Goal: Task Accomplishment & Management: Manage account settings

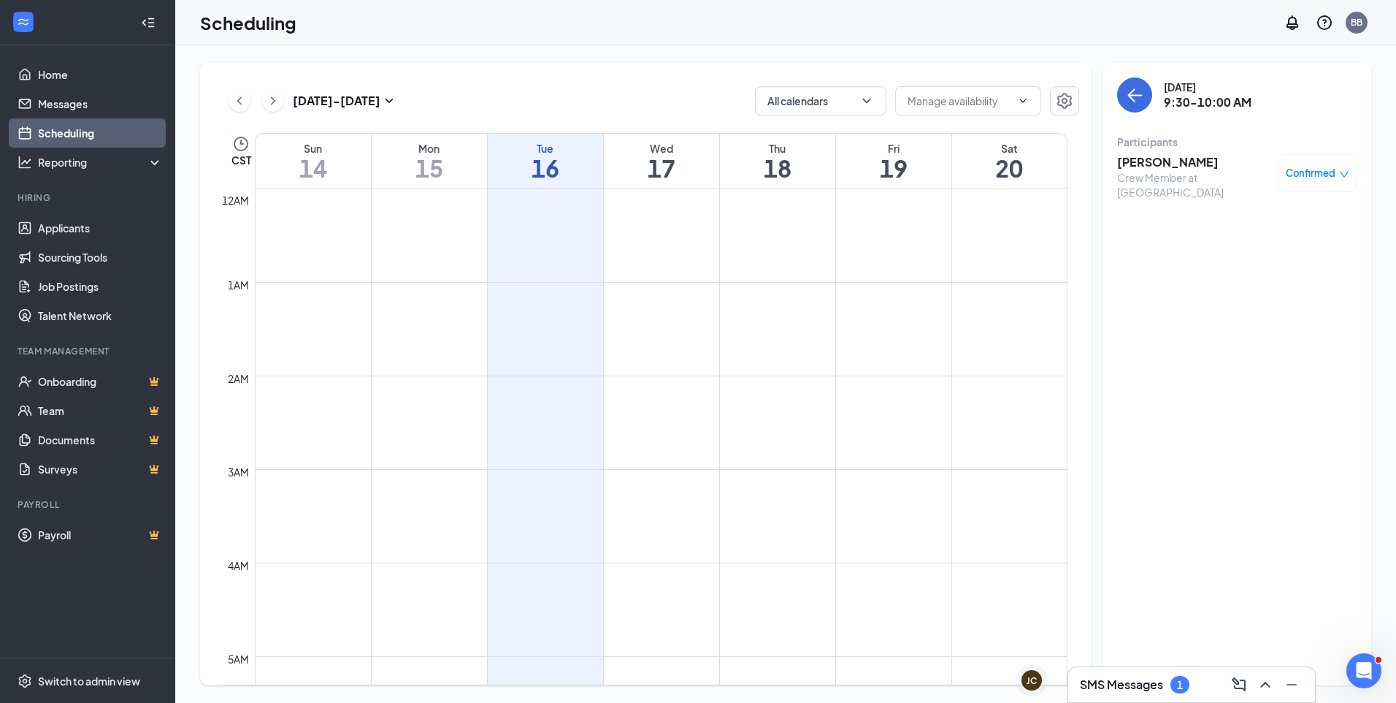
scroll to position [718, 0]
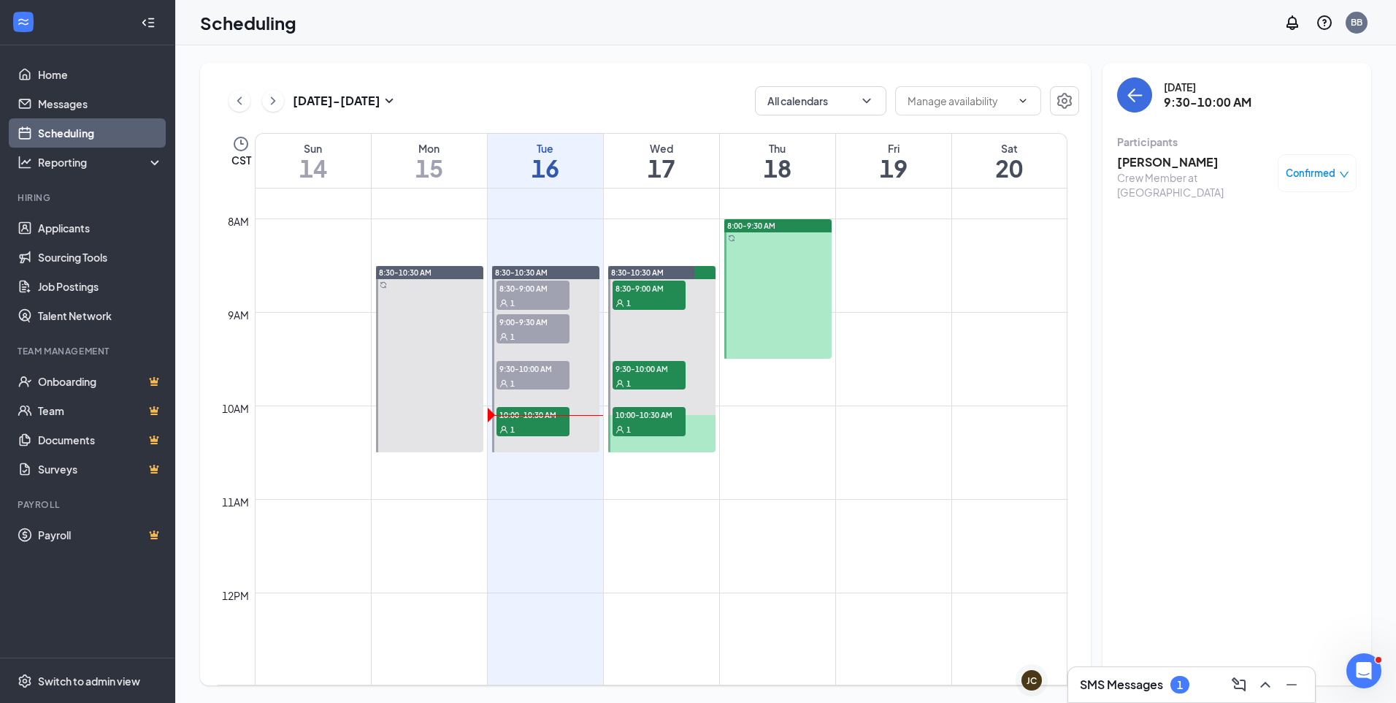
click at [592, 25] on div "Scheduling BB" at bounding box center [785, 22] width 1221 height 45
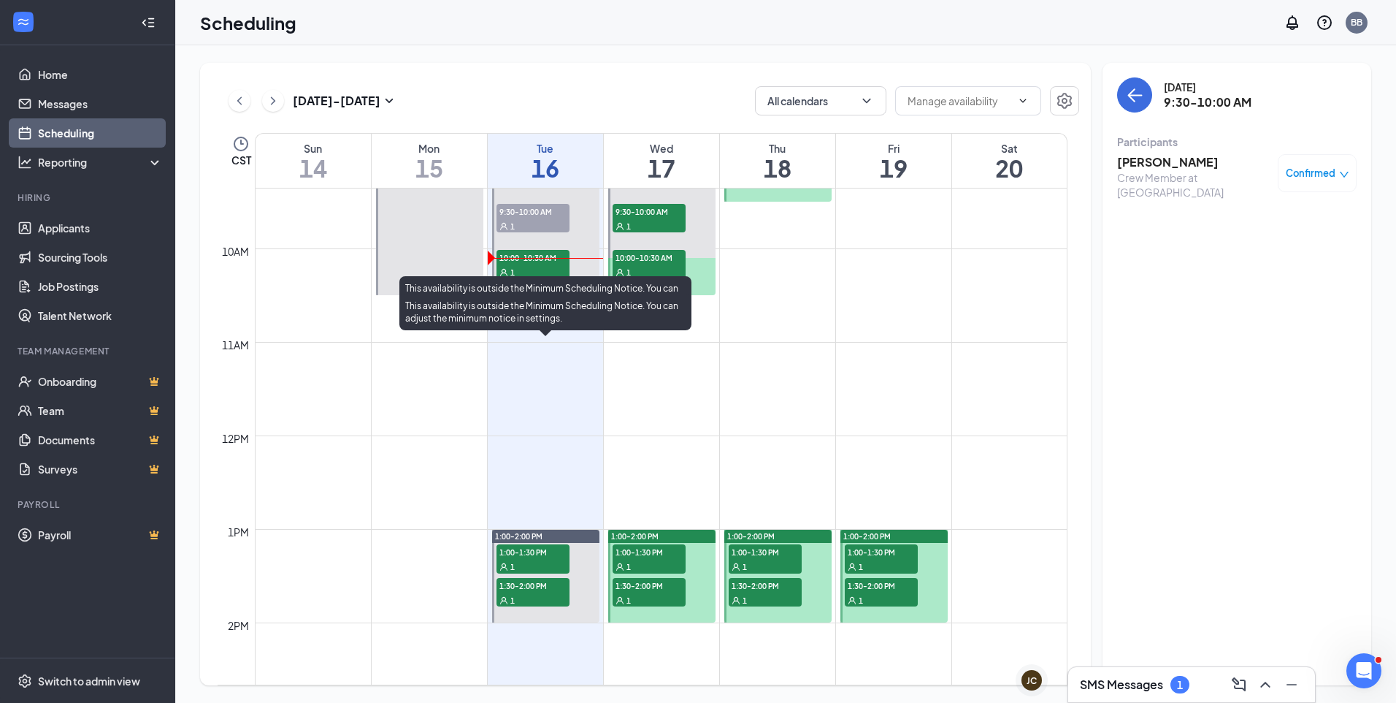
scroll to position [645, 0]
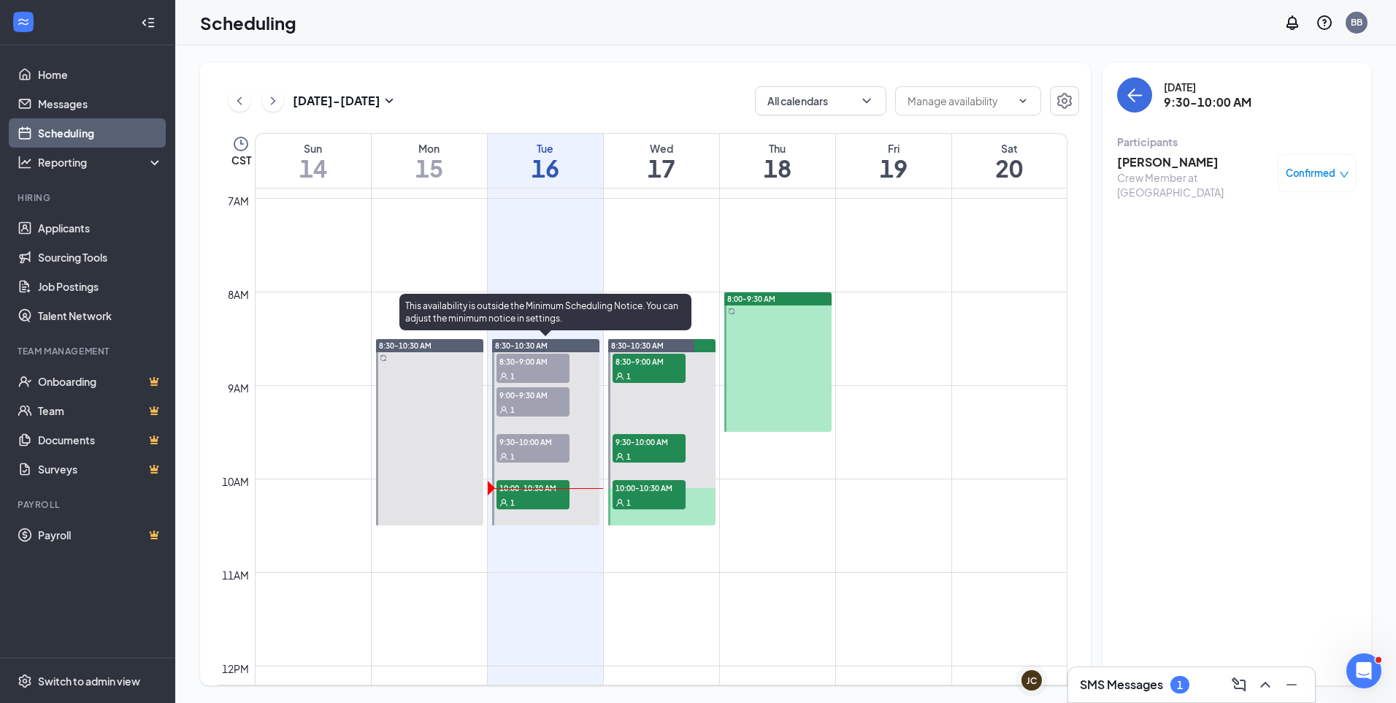
click at [532, 498] on div "1" at bounding box center [533, 501] width 73 height 15
click at [532, 449] on div "1" at bounding box center [533, 455] width 73 height 15
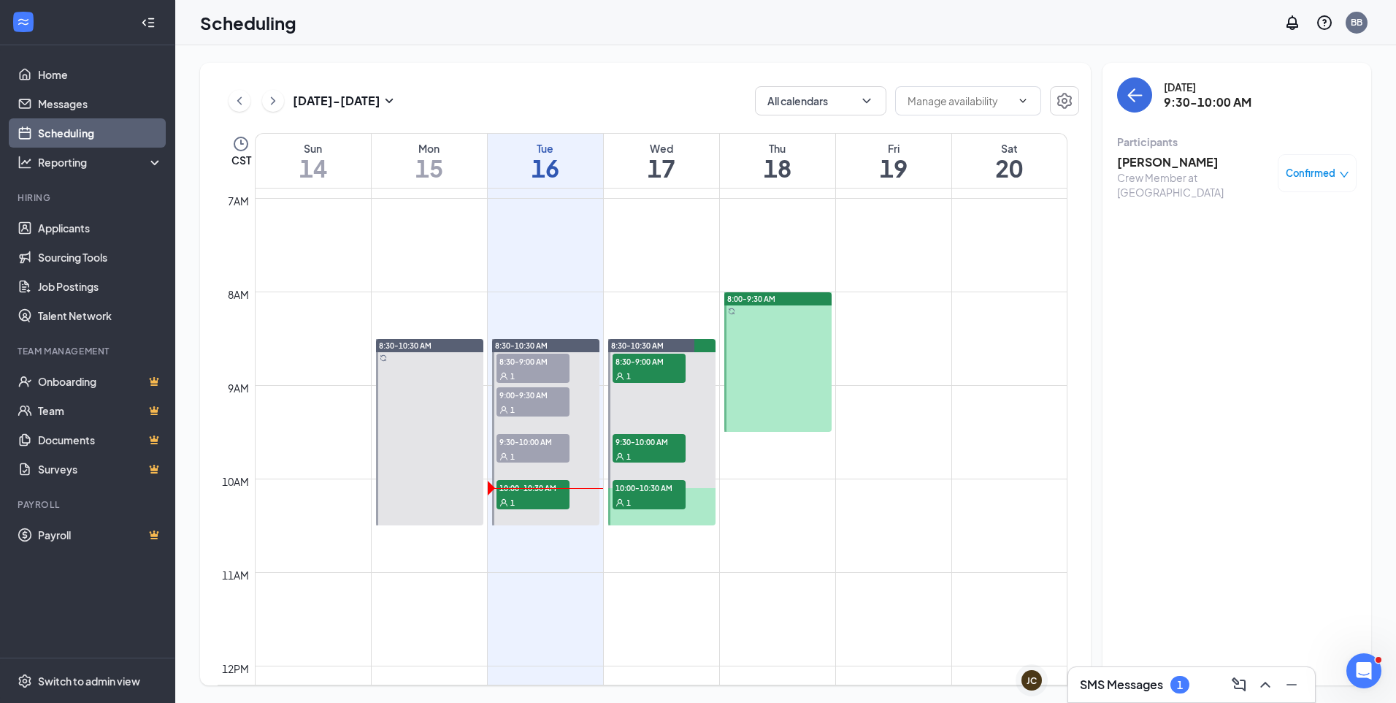
click at [1149, 163] on h3 "[PERSON_NAME]" at bounding box center [1193, 162] width 153 height 16
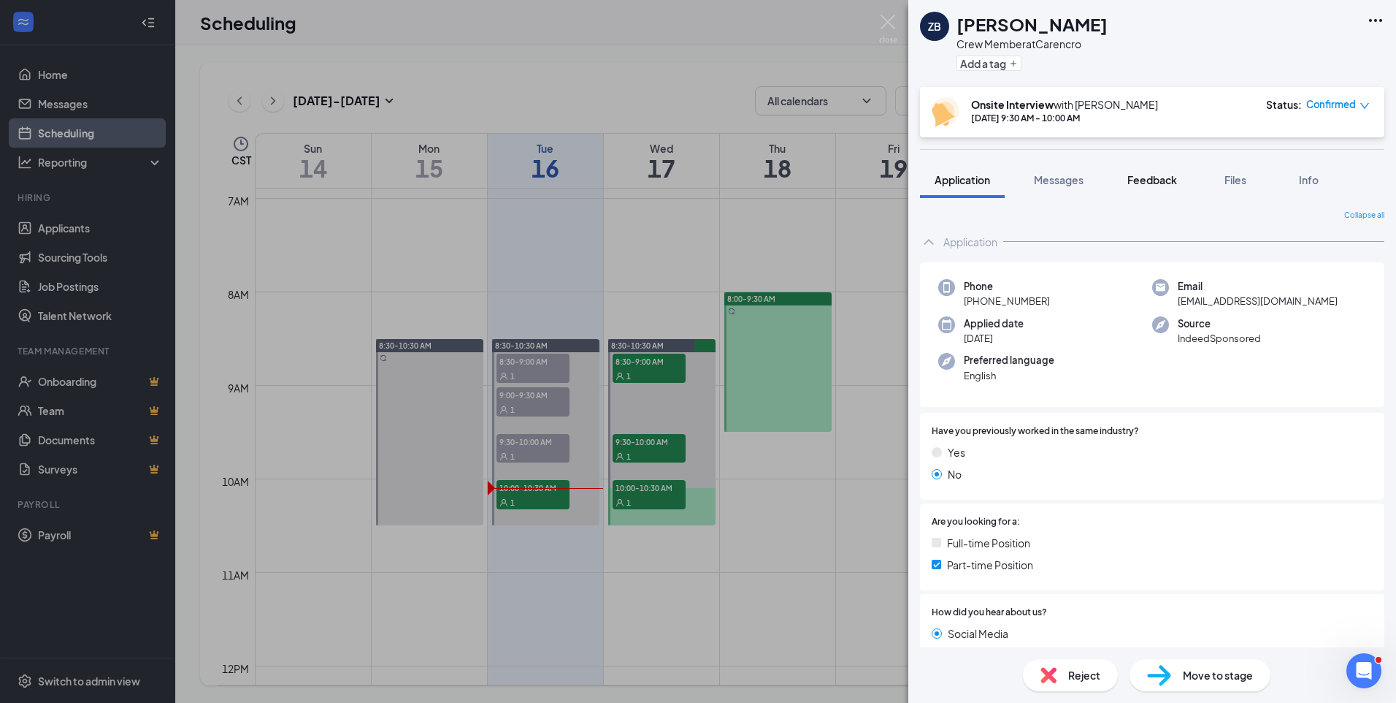
click at [1146, 188] on button "Feedback" at bounding box center [1152, 179] width 79 height 37
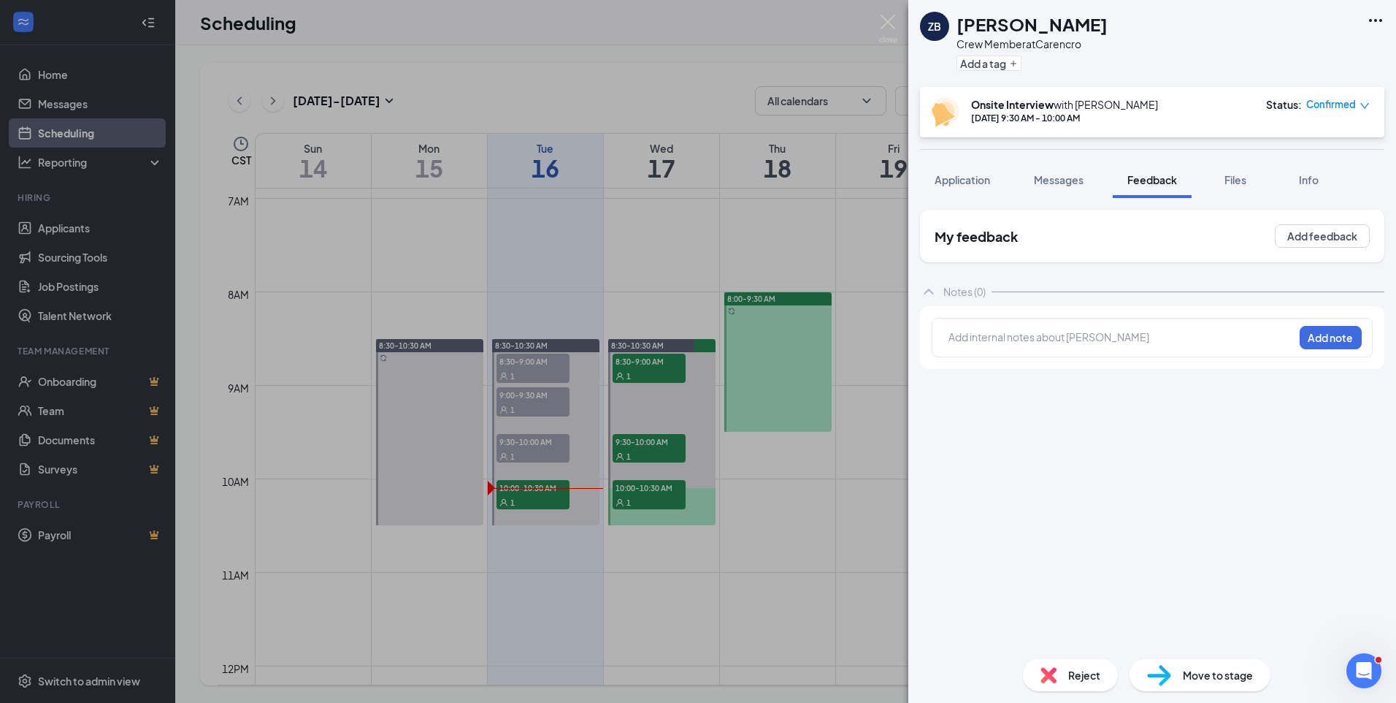
click at [1004, 342] on div at bounding box center [1121, 336] width 344 height 15
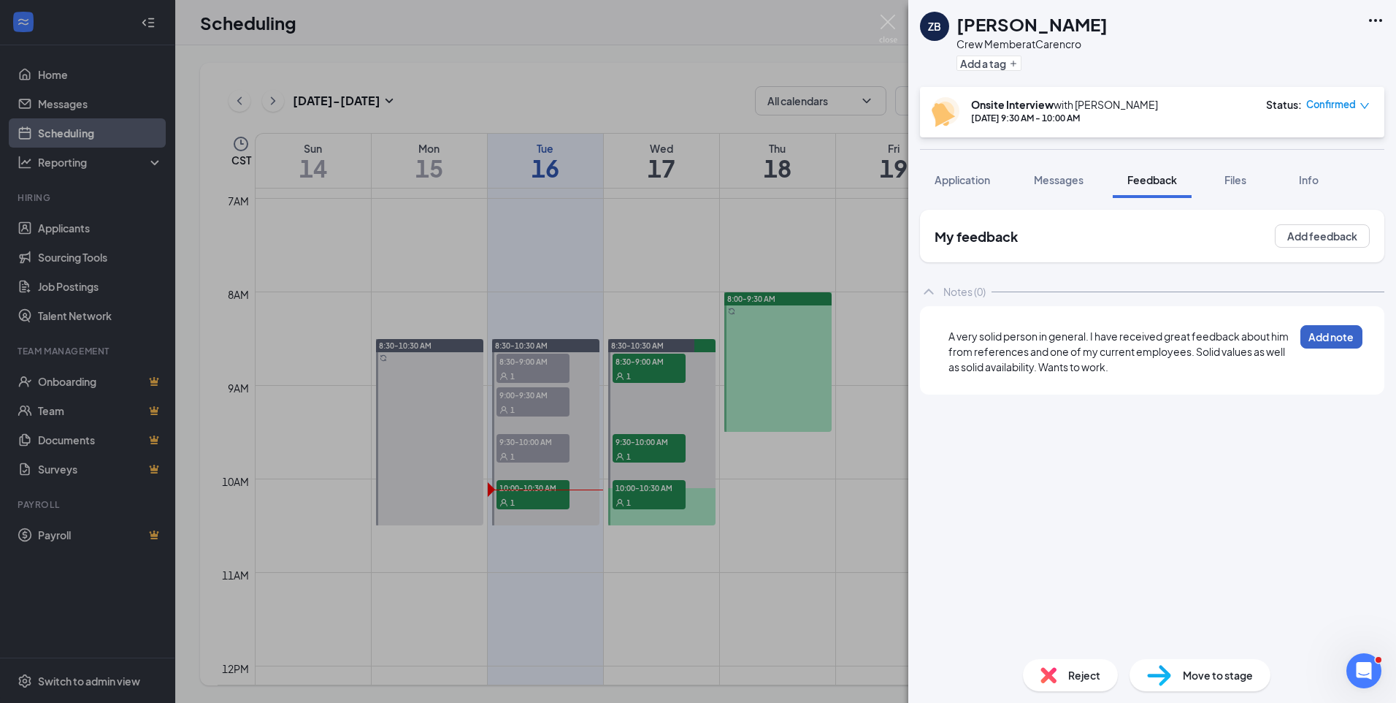
click at [1339, 335] on button "Add note" at bounding box center [1332, 336] width 62 height 23
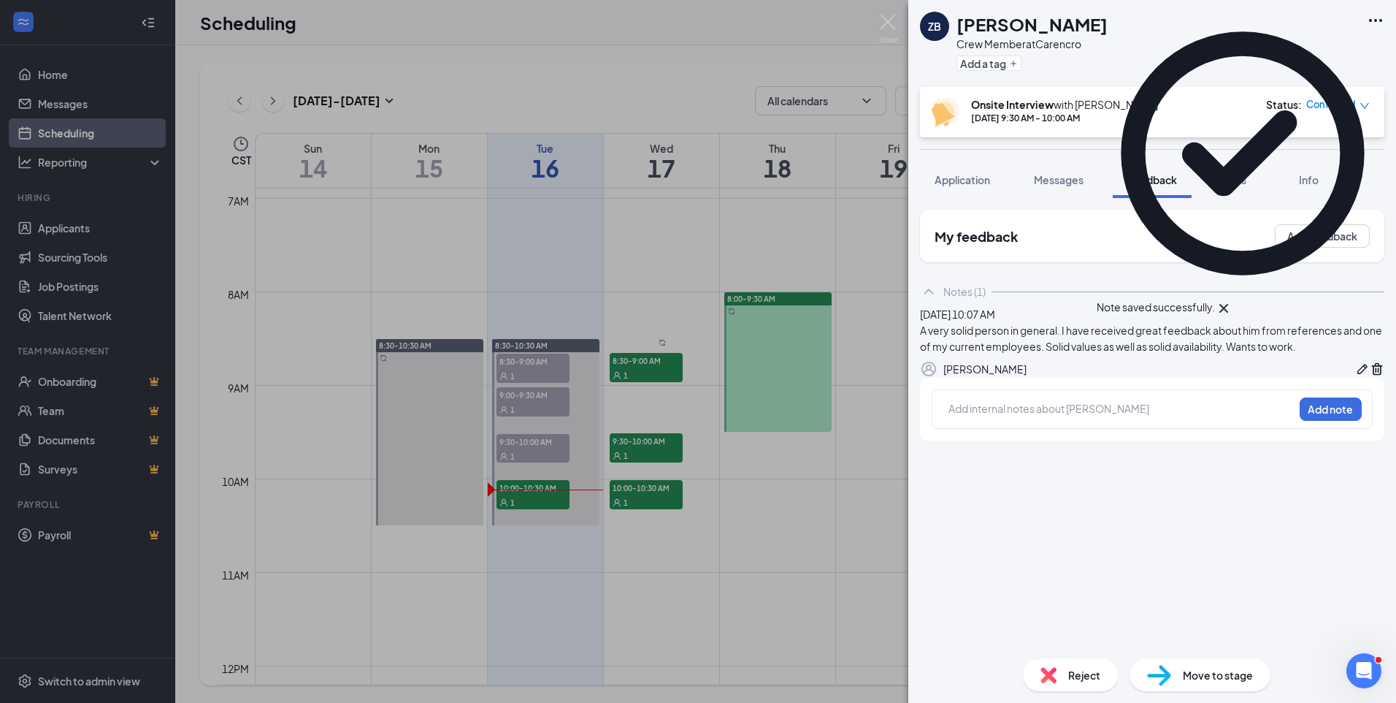
click at [722, 207] on div "[PERSON_NAME] Crew Member at Carencro Add a tag Onsite Interview with [PERSON_N…" at bounding box center [698, 351] width 1396 height 703
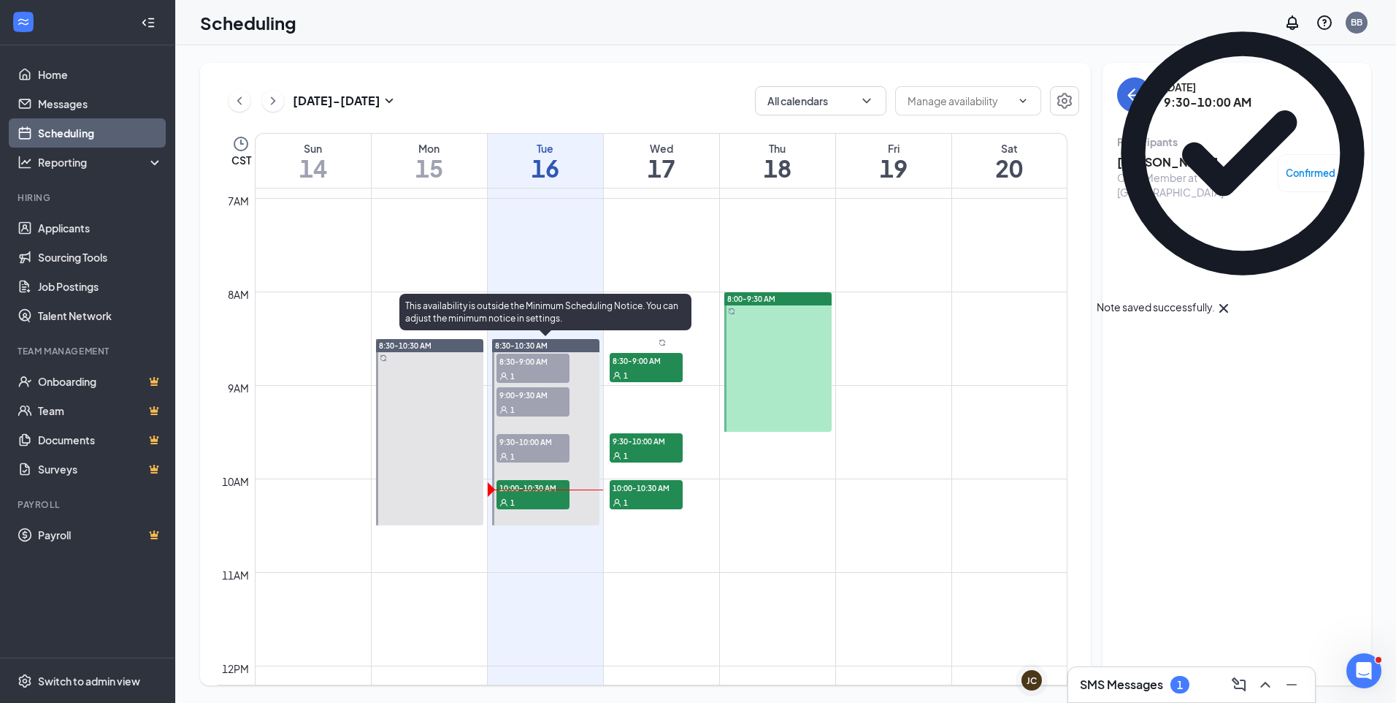
click at [546, 457] on div "1" at bounding box center [533, 455] width 73 height 15
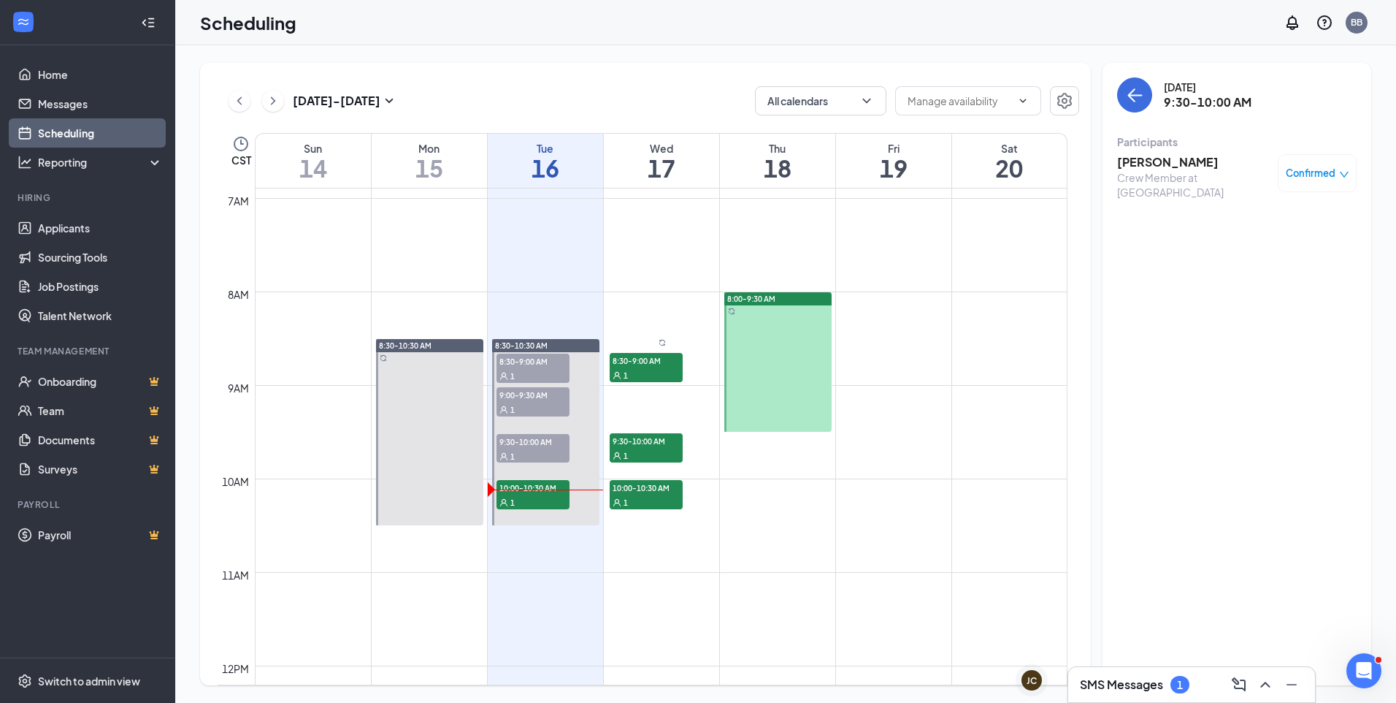
click at [1140, 684] on h3 "SMS Messages" at bounding box center [1121, 684] width 83 height 16
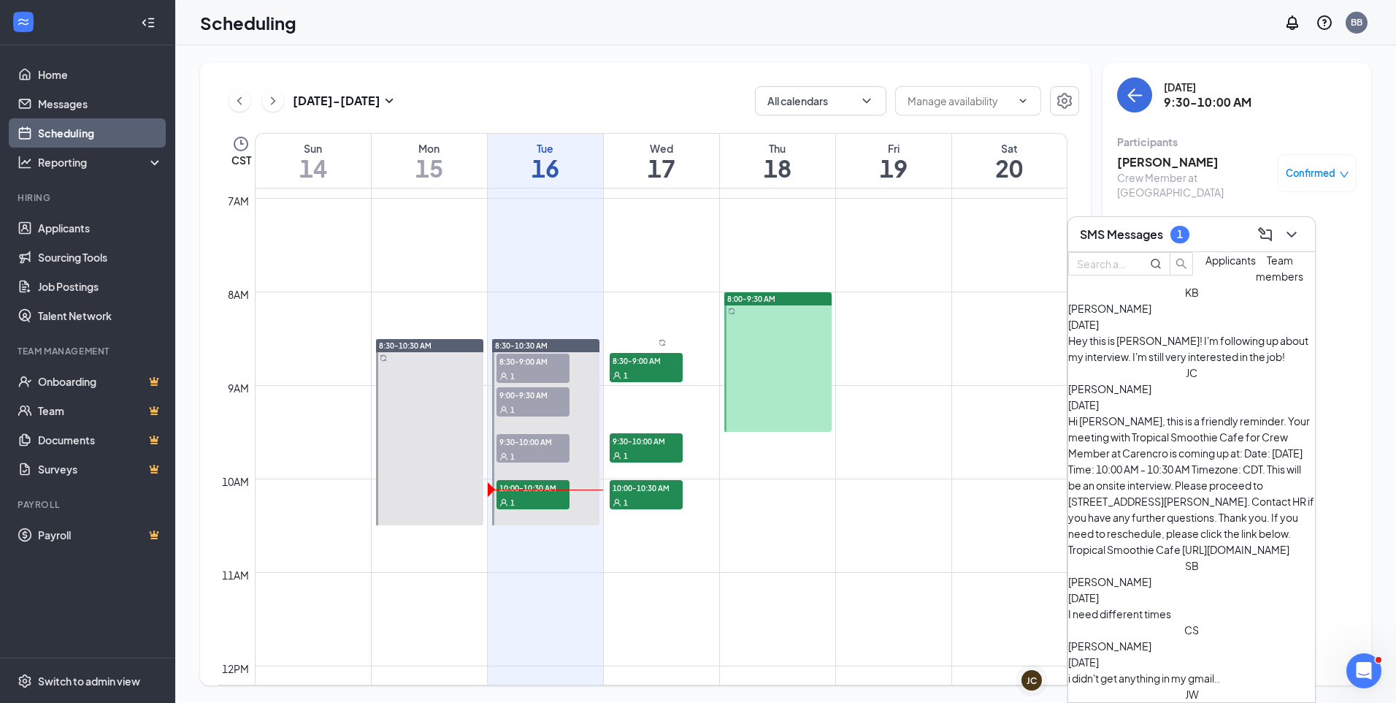
click at [1218, 332] on div "[PERSON_NAME] [DATE]" at bounding box center [1191, 316] width 247 height 32
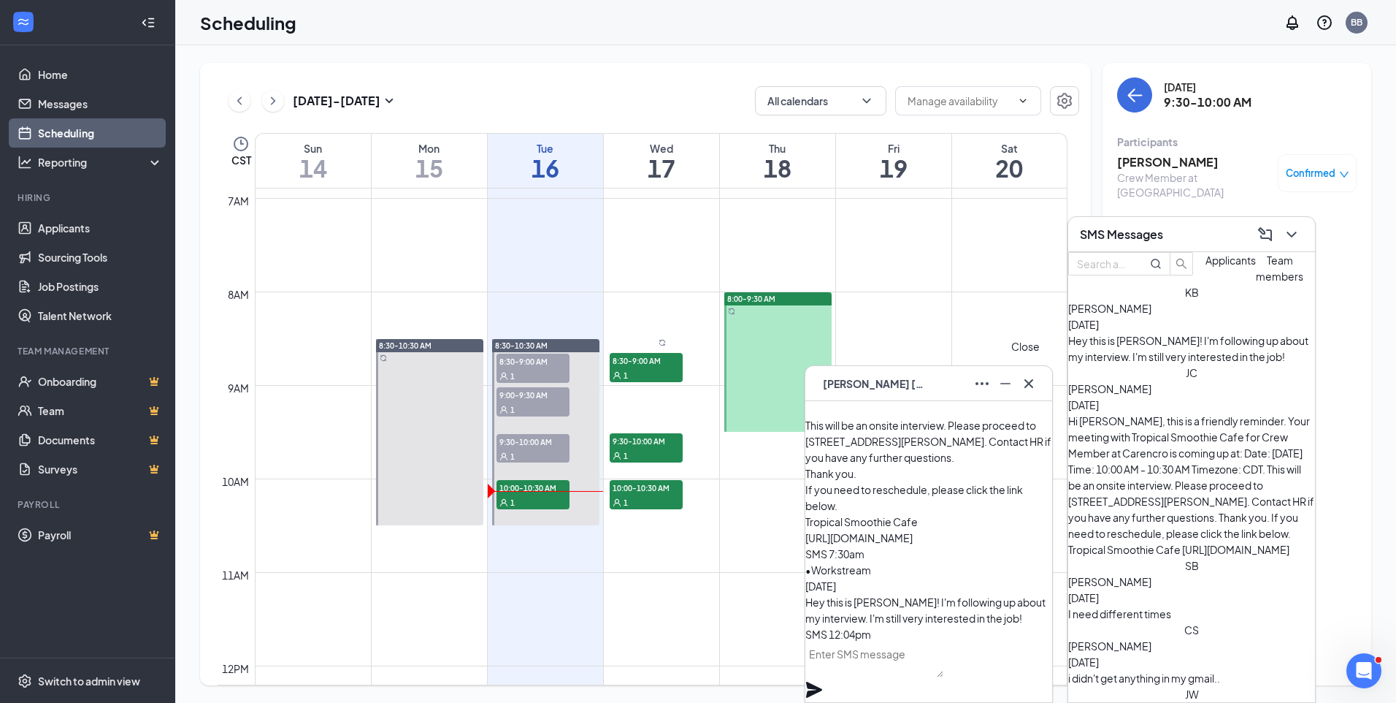
click at [1027, 384] on icon "Cross" at bounding box center [1029, 382] width 9 height 9
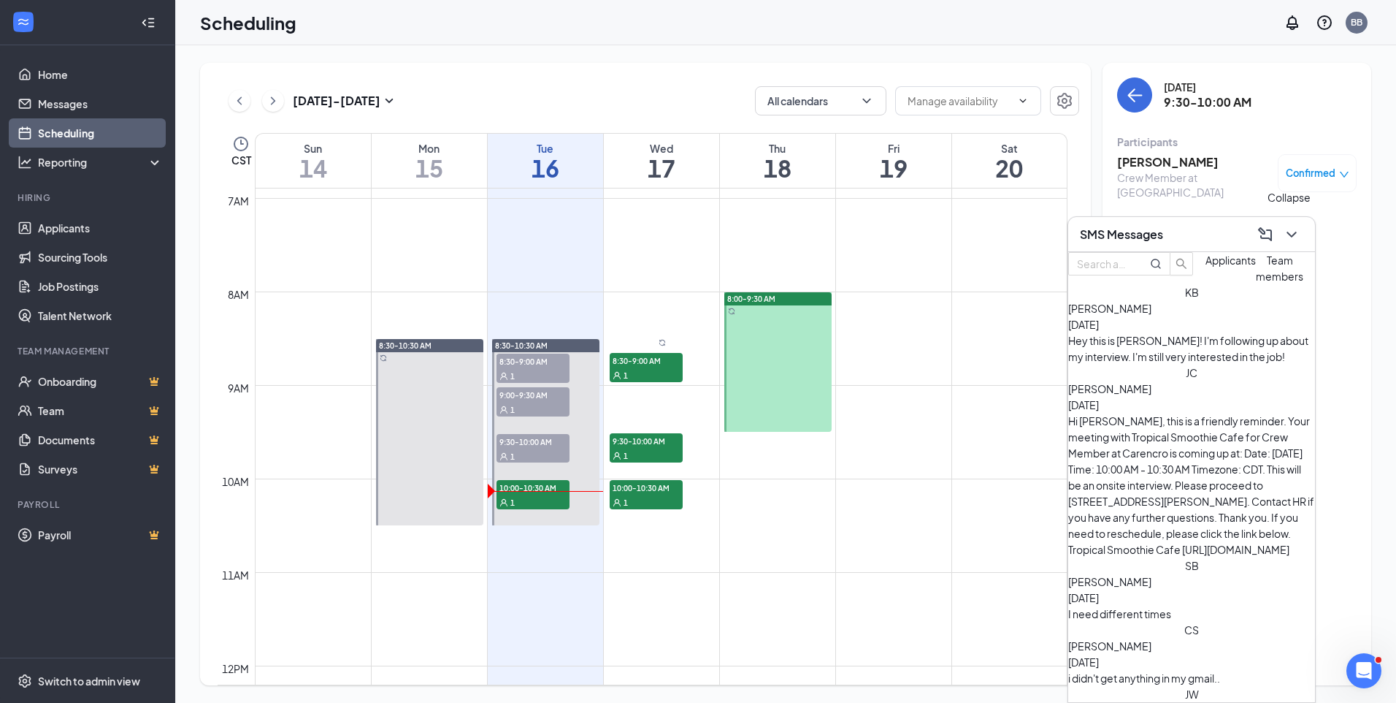
click at [1296, 237] on icon "ChevronDown" at bounding box center [1292, 235] width 18 height 18
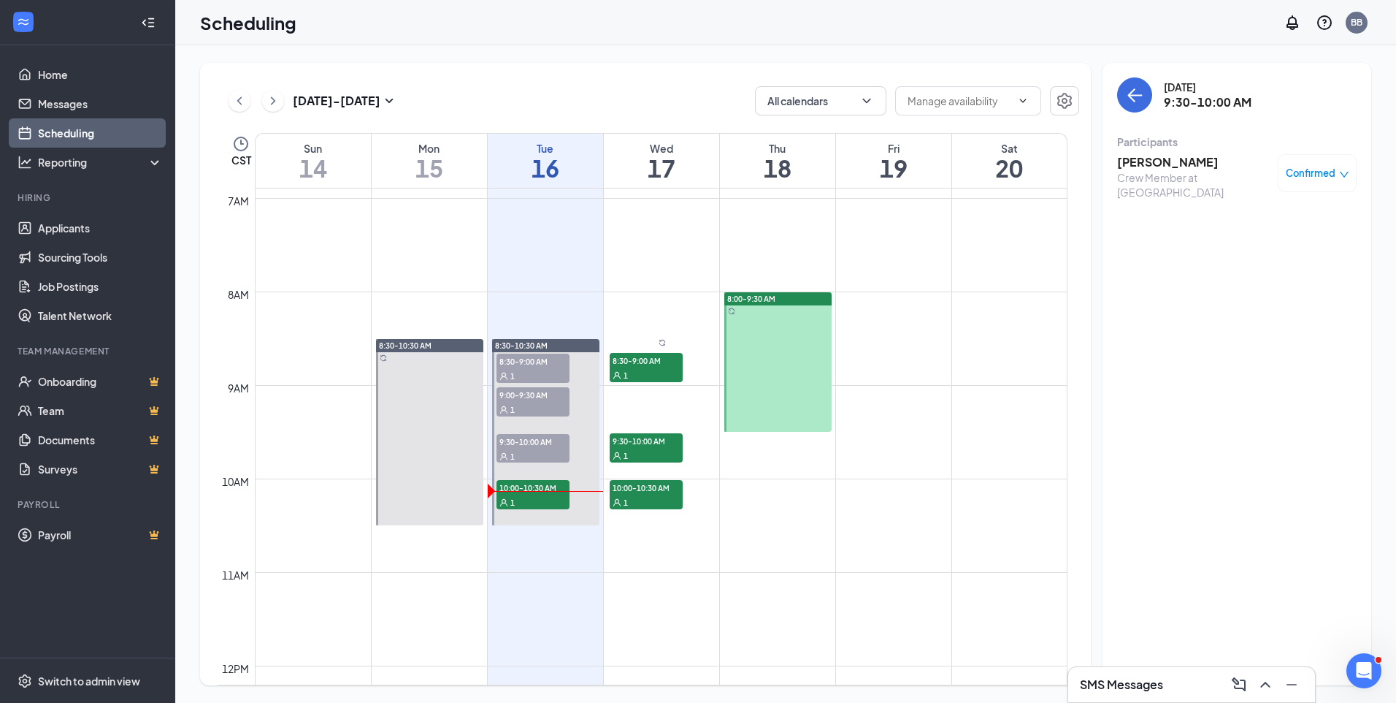
click at [514, 70] on div "[DATE] - [DATE] All calendars CST Sun 14 Mon 15 Tue 16 Wed 17 Thu 18 Fri 19 Sat…" at bounding box center [645, 374] width 891 height 622
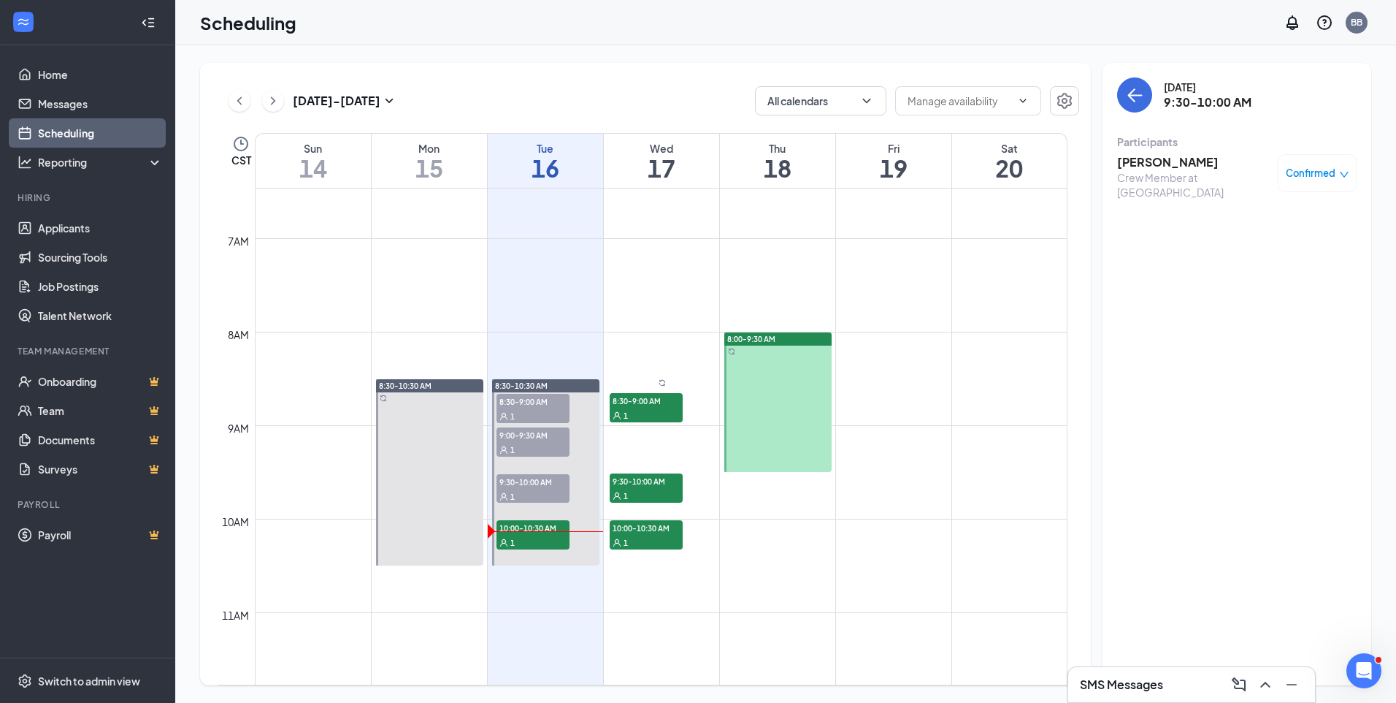
scroll to position [353, 0]
